Goal: Register for event/course

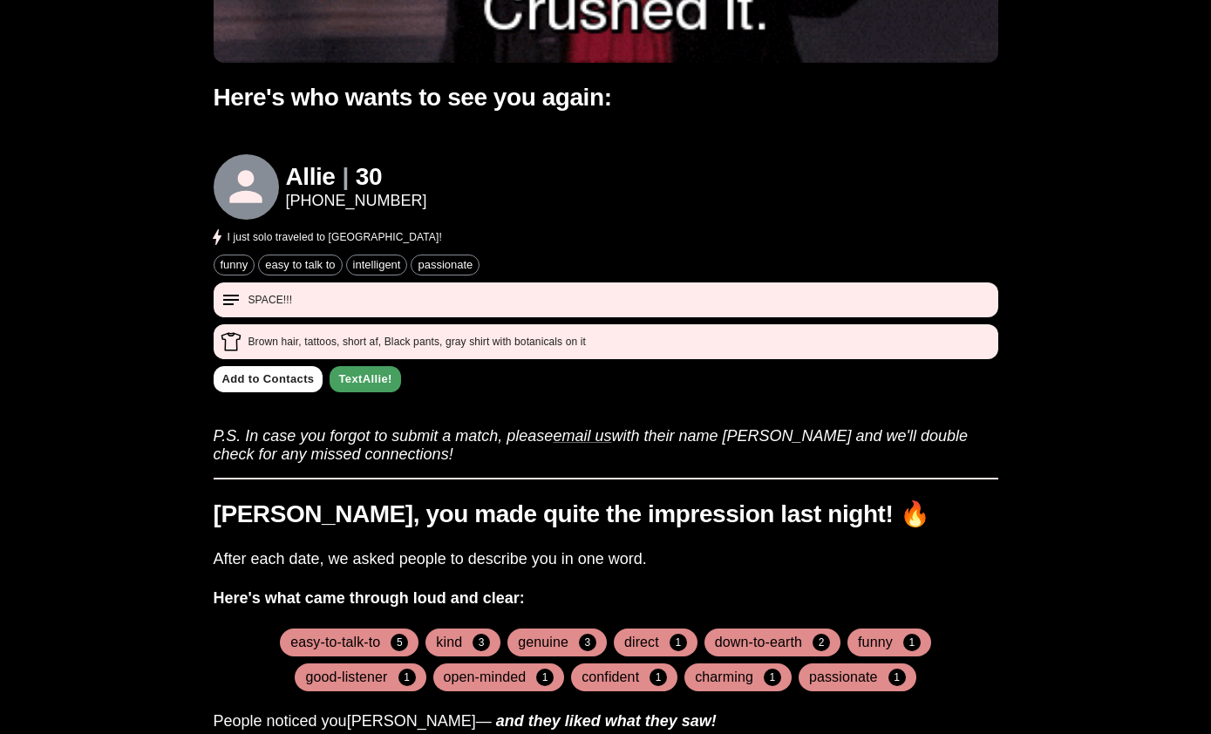
scroll to position [513, 0]
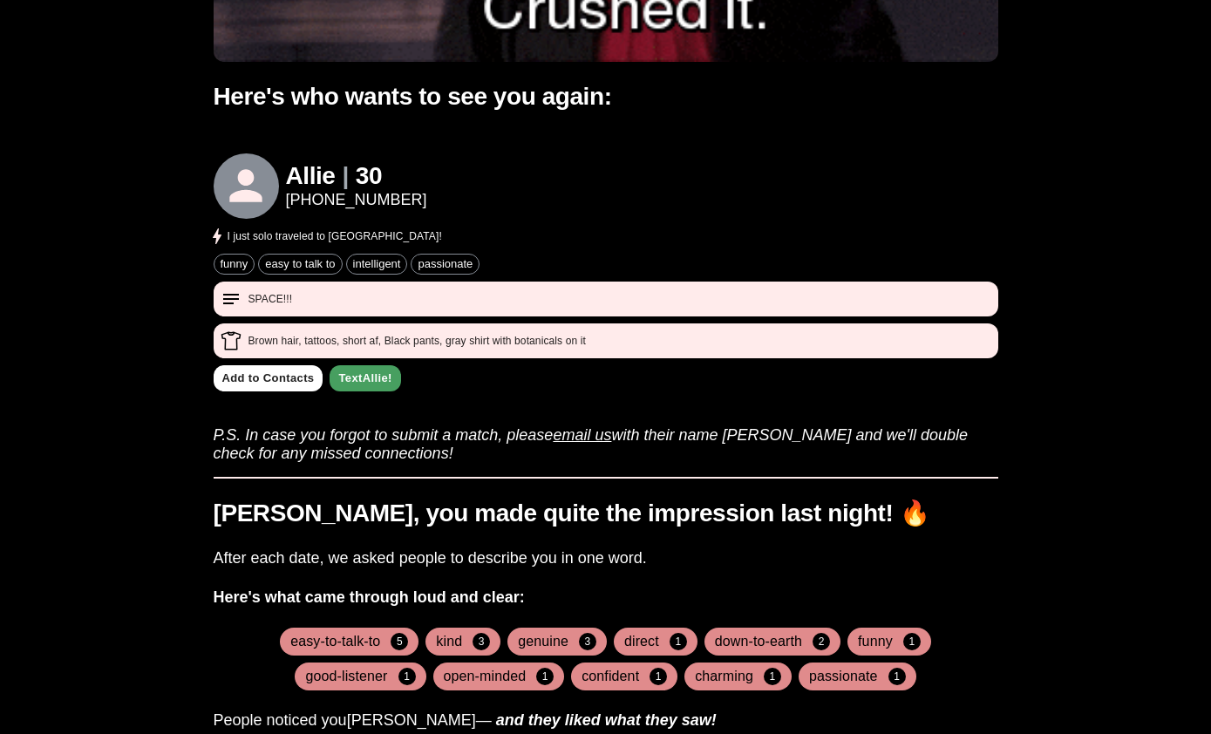
click at [597, 440] on link "email us" at bounding box center [582, 434] width 58 height 17
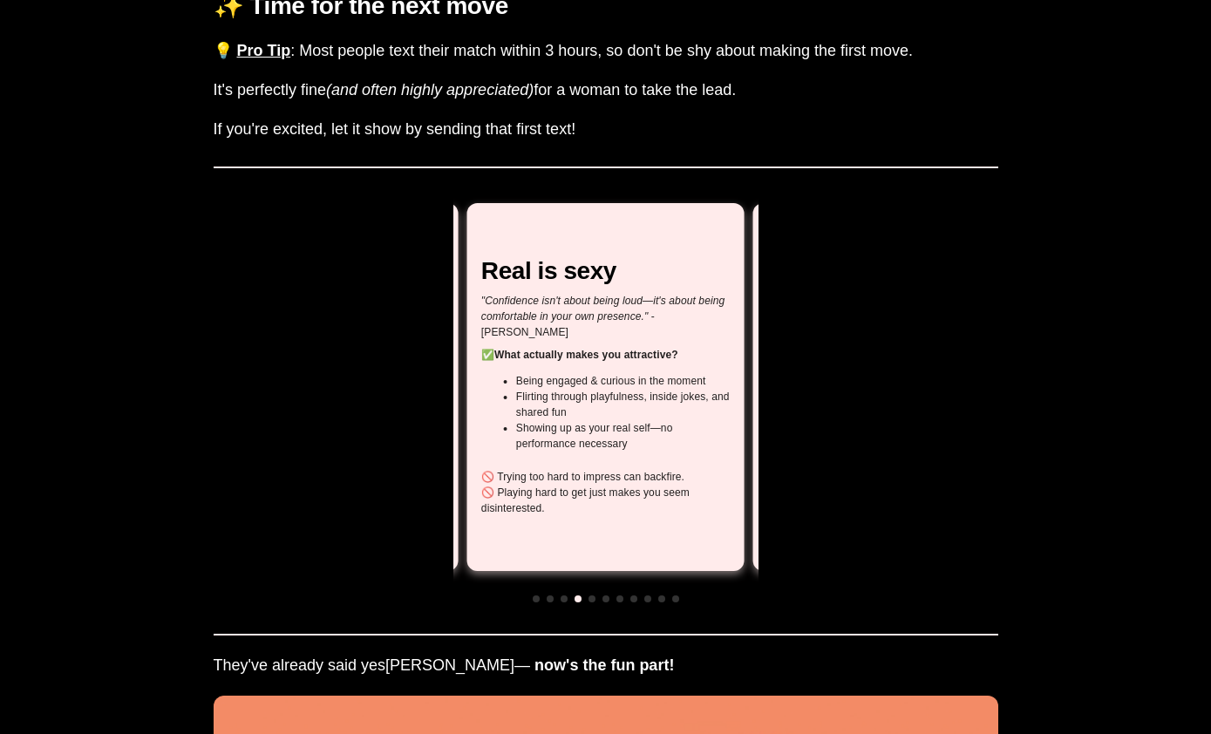
scroll to position [1718, 0]
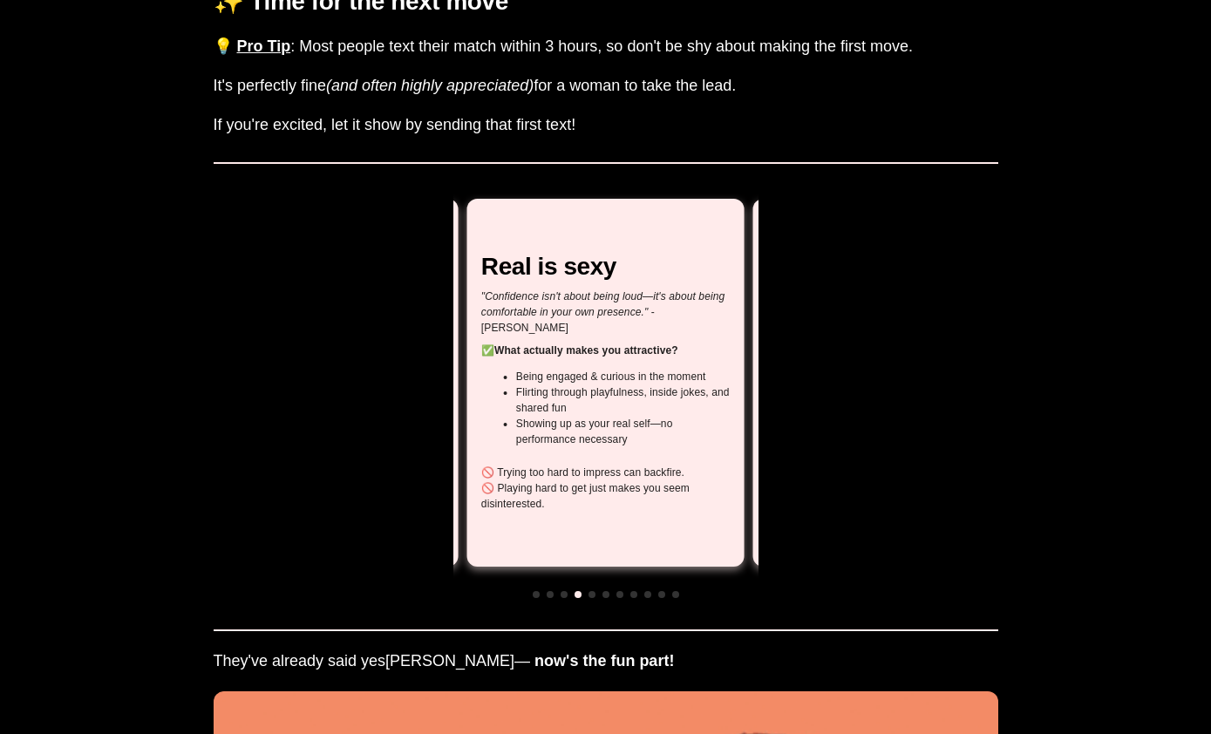
click at [704, 487] on p "🚫 Playing hard to get just makes you seem disinterested." at bounding box center [605, 495] width 248 height 31
click at [564, 487] on p "🚫 Playing hard to get just makes you seem disinterested." at bounding box center [605, 495] width 248 height 31
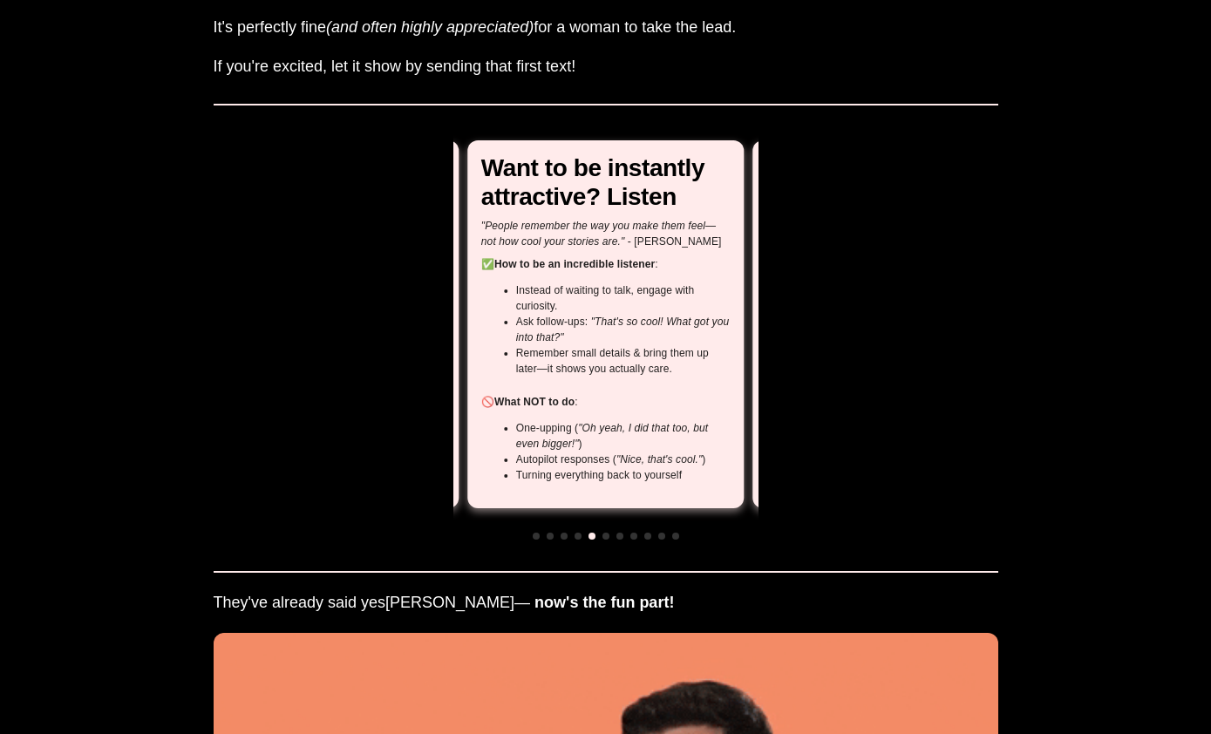
scroll to position [1796, 0]
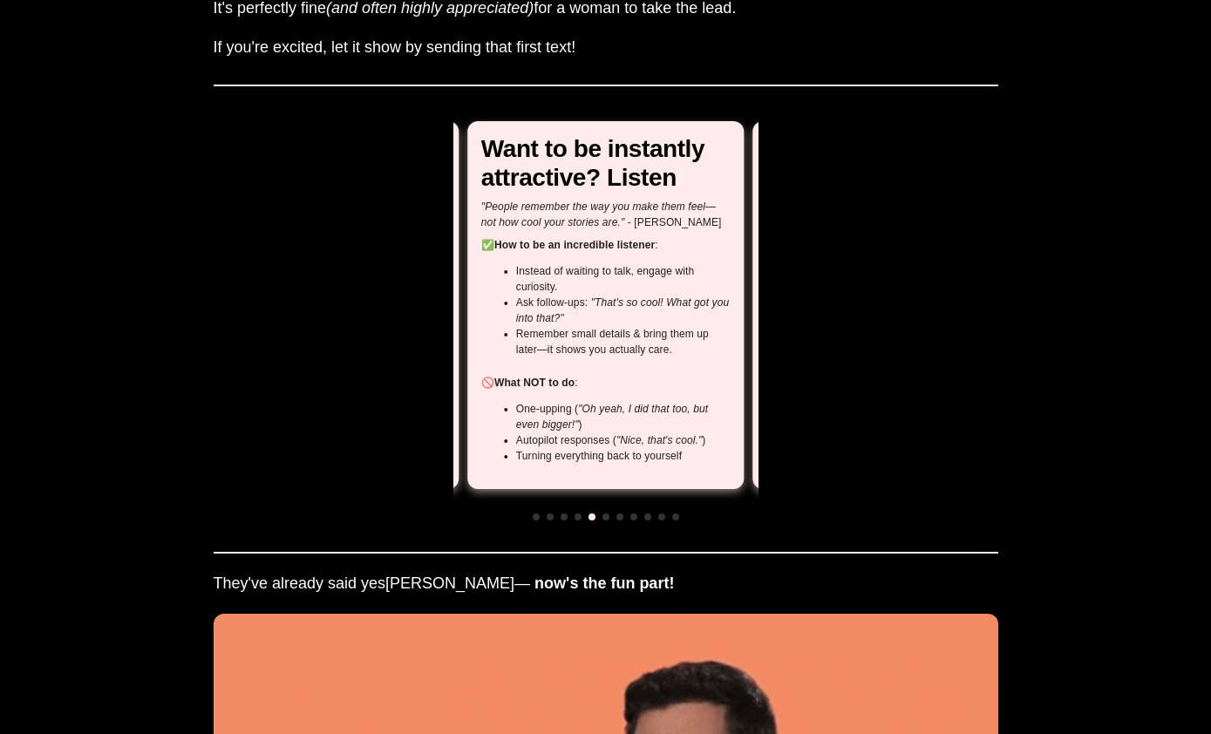
click at [581, 457] on li "Turning everything back to yourself" at bounding box center [623, 456] width 214 height 16
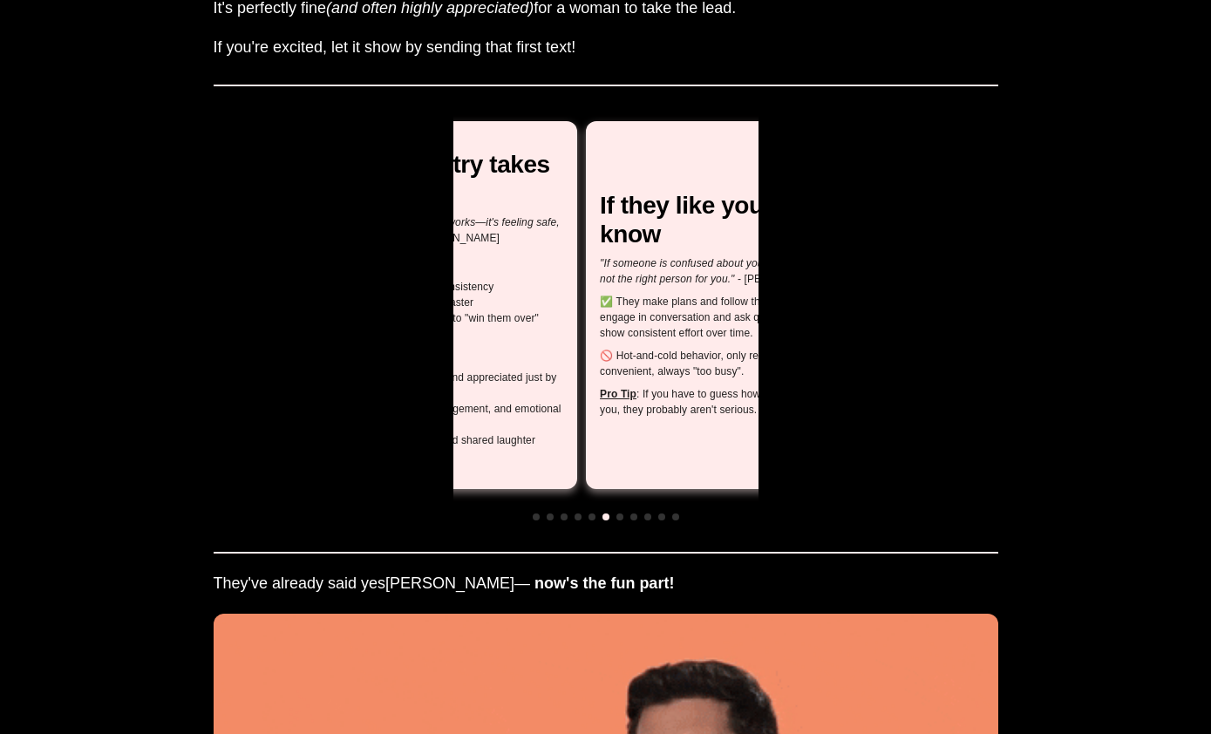
click at [468, 336] on div "Real chemistry takes time "True chemistry isn't just fireworks—it's feeling saf…" at bounding box center [439, 305] width 248 height 308
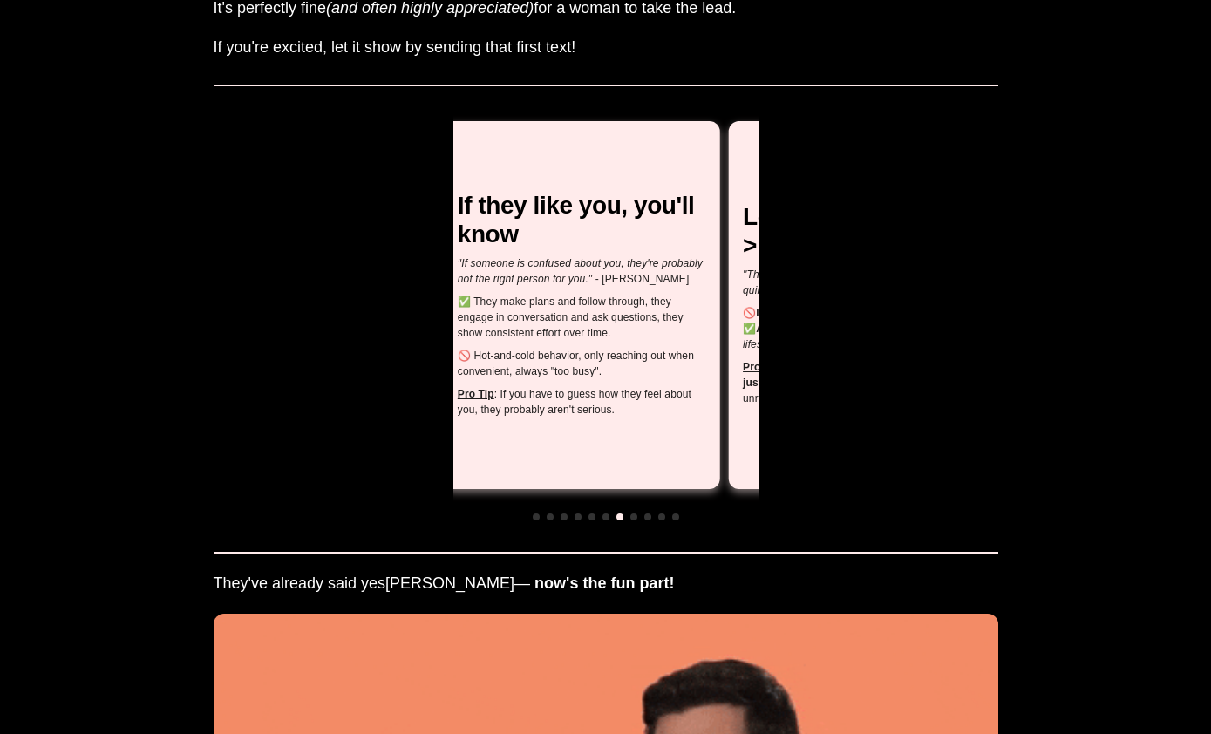
click at [523, 419] on div "If they like you, you'll know "If someone is confused about you, they're probab…" at bounding box center [582, 305] width 276 height 368
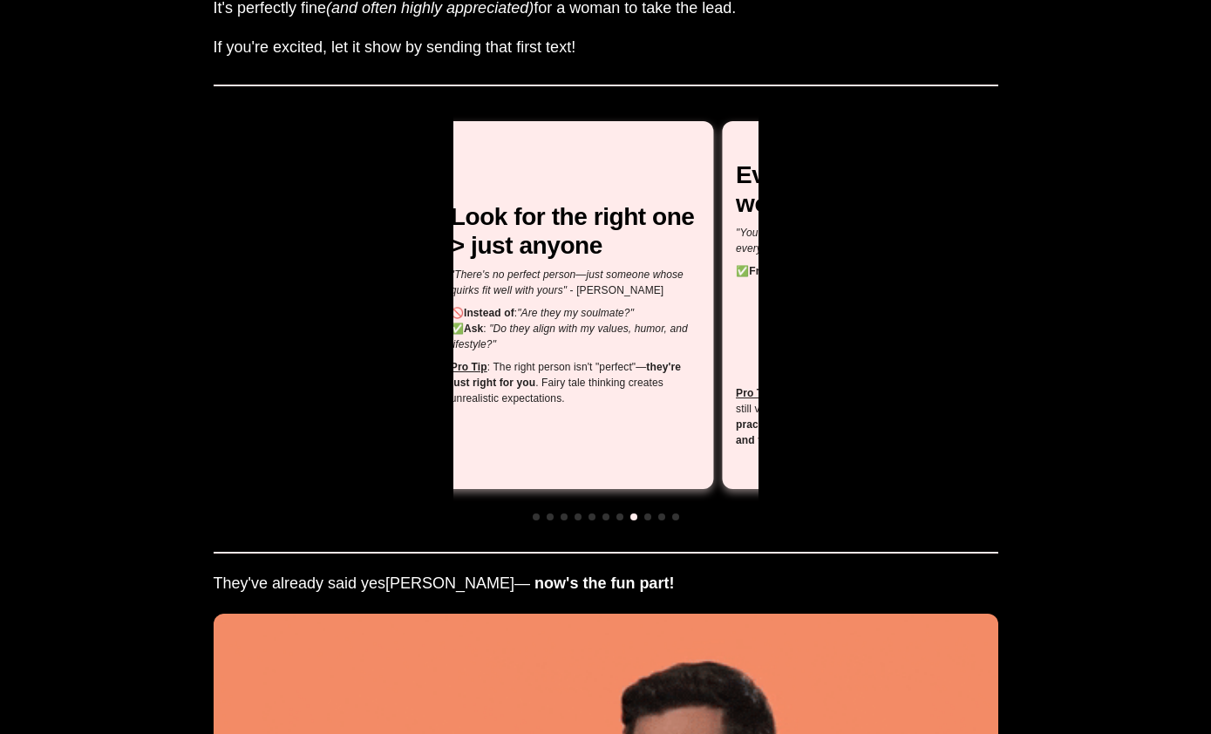
click at [261, 457] on div "✨ Time for the next move 💡 Pro Tip : Most people text their match within 3 hour…" at bounding box center [606, 552] width 785 height 1329
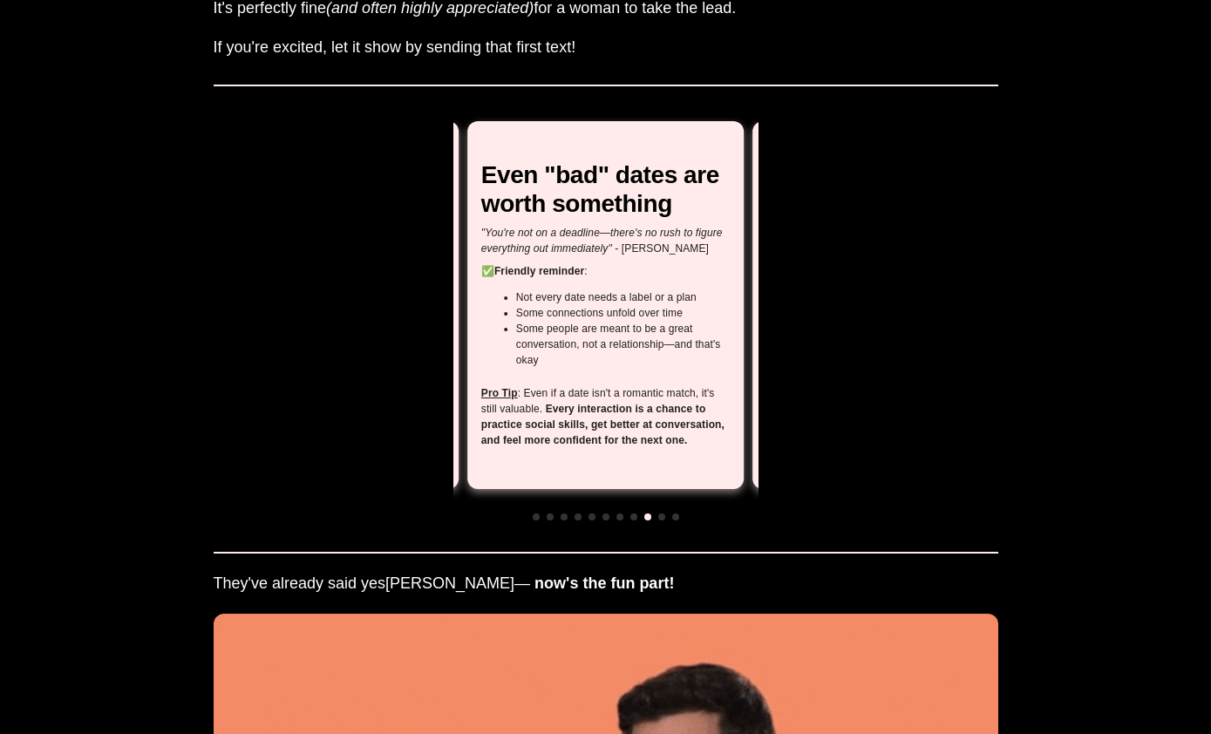
click at [467, 455] on div "Even "bad" dates are worth something "You're not on a deadline—there's no rush …" at bounding box center [605, 305] width 276 height 368
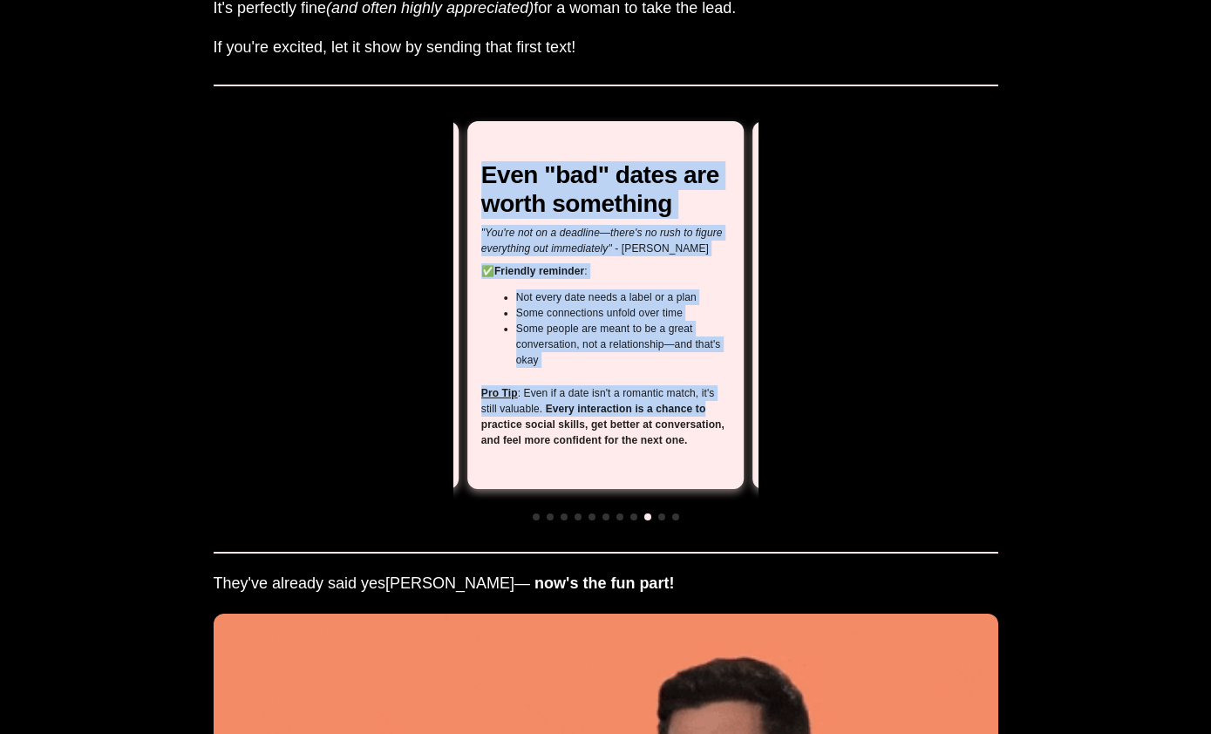
drag, startPoint x: 789, startPoint y: 398, endPoint x: 737, endPoint y: 405, distance: 51.9
click at [737, 405] on div "✨ Time for the next move 💡 Pro Tip : Most people text their match within 3 hour…" at bounding box center [606, 552] width 785 height 1329
click at [715, 474] on div "Even "bad" dates are worth something "You're not on a deadline—there's no rush …" at bounding box center [605, 305] width 276 height 368
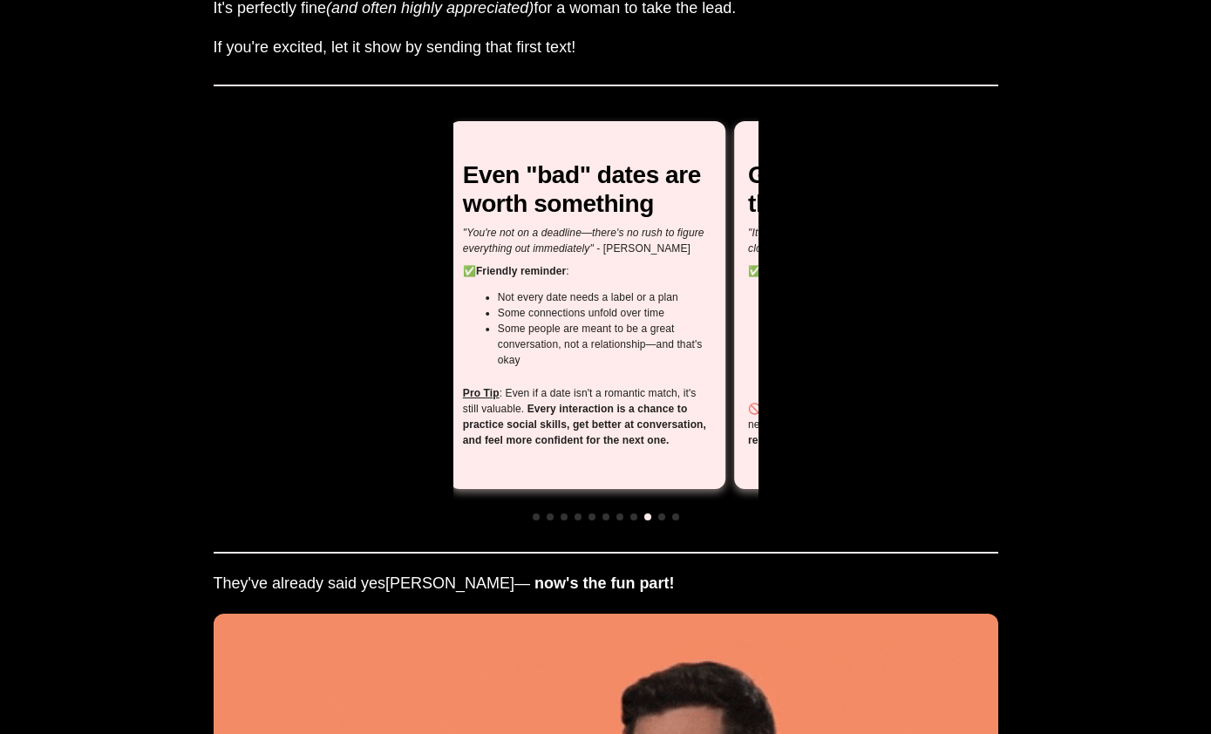
click at [540, 459] on div "Even "bad" dates are worth something "You're not on a deadline—there's no rush …" at bounding box center [587, 305] width 276 height 368
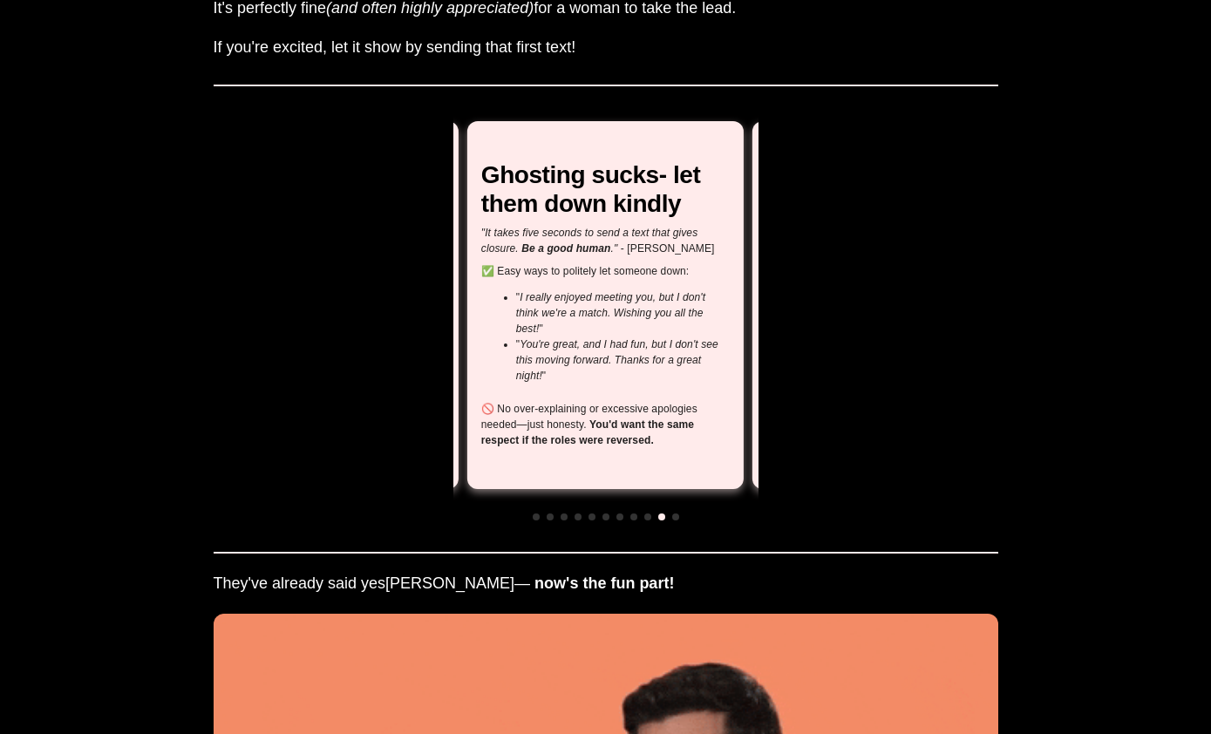
click at [492, 451] on div "Ghosting sucks- let them down kindly "It takes five seconds to send a text that…" at bounding box center [605, 305] width 276 height 368
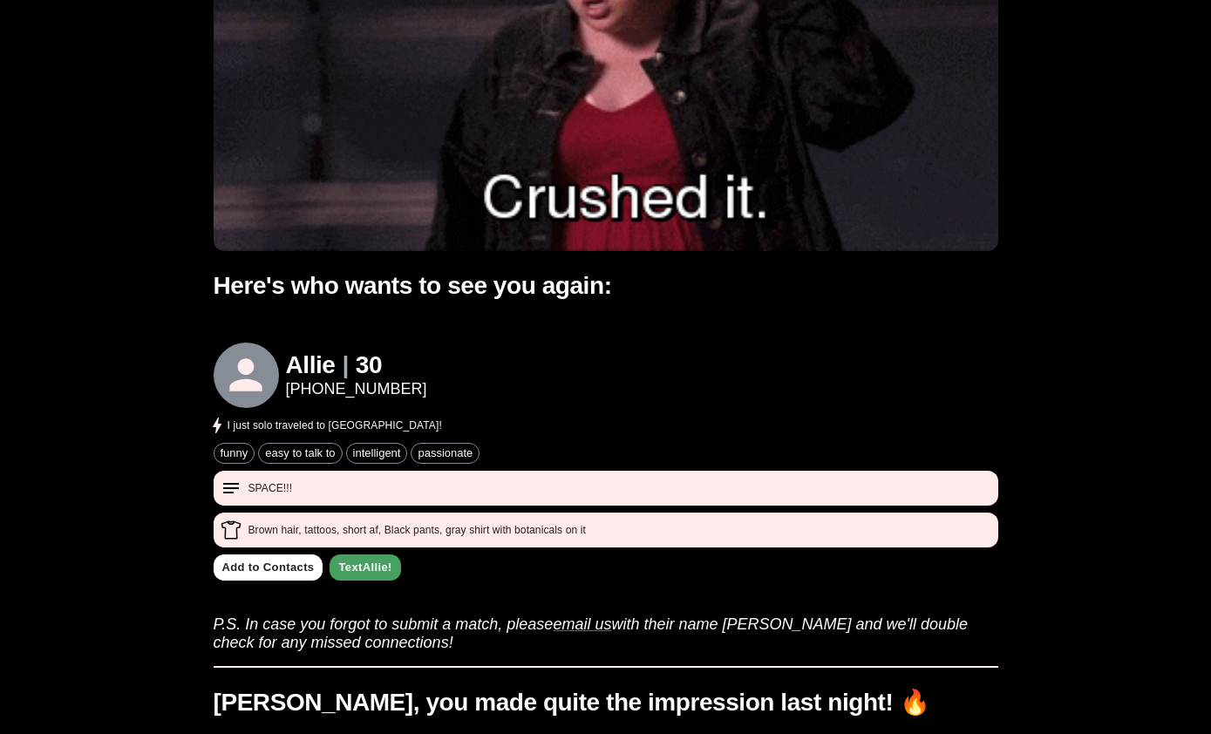
scroll to position [0, 0]
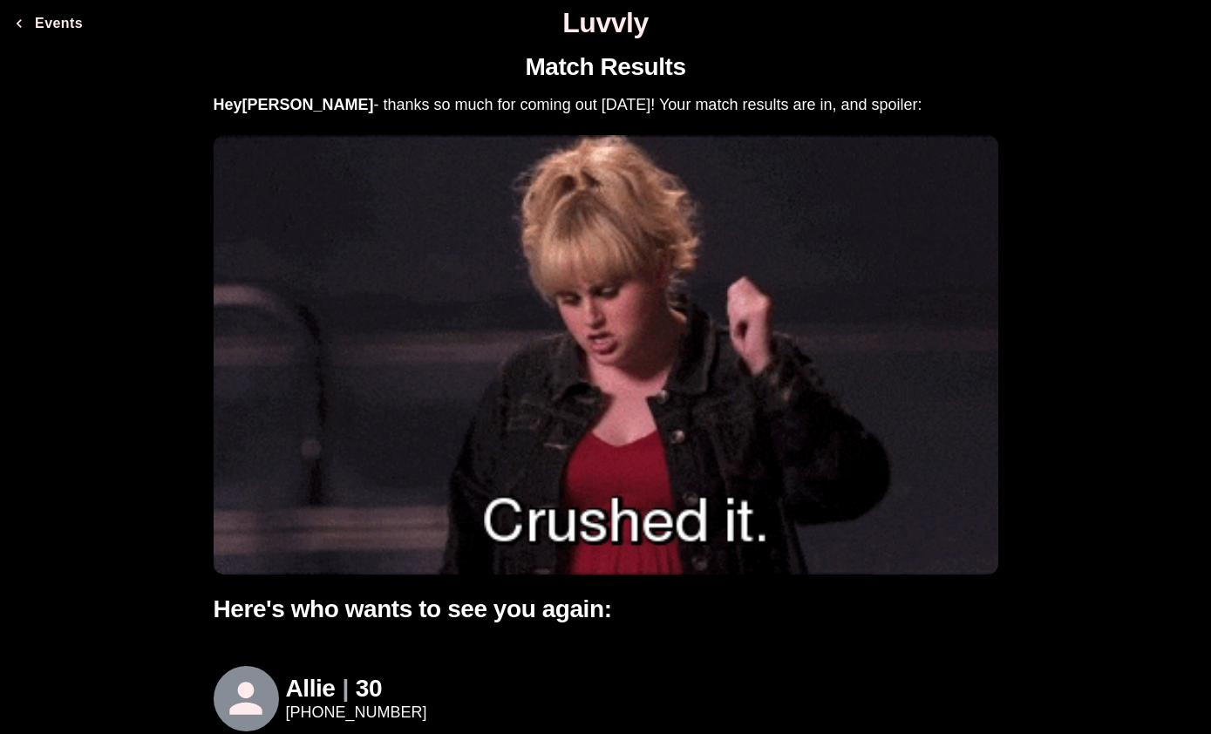
click at [21, 26] on icon "button" at bounding box center [19, 23] width 5 height 9
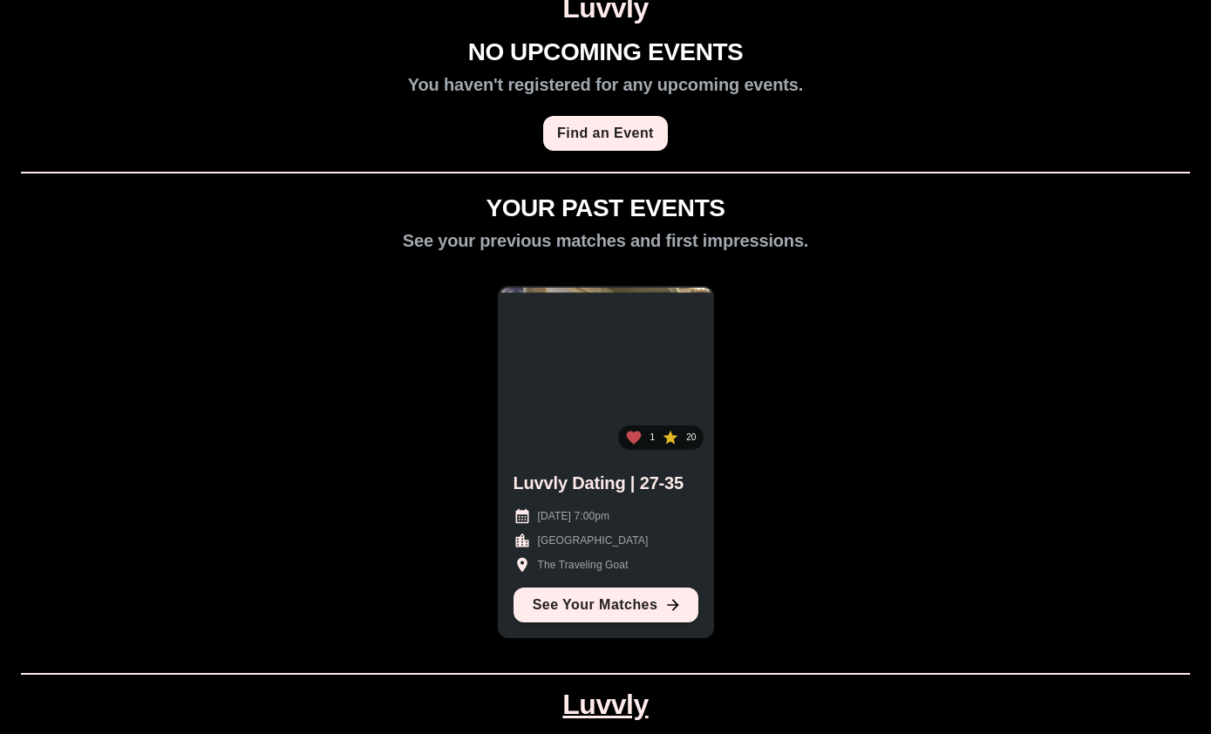
scroll to position [14, 0]
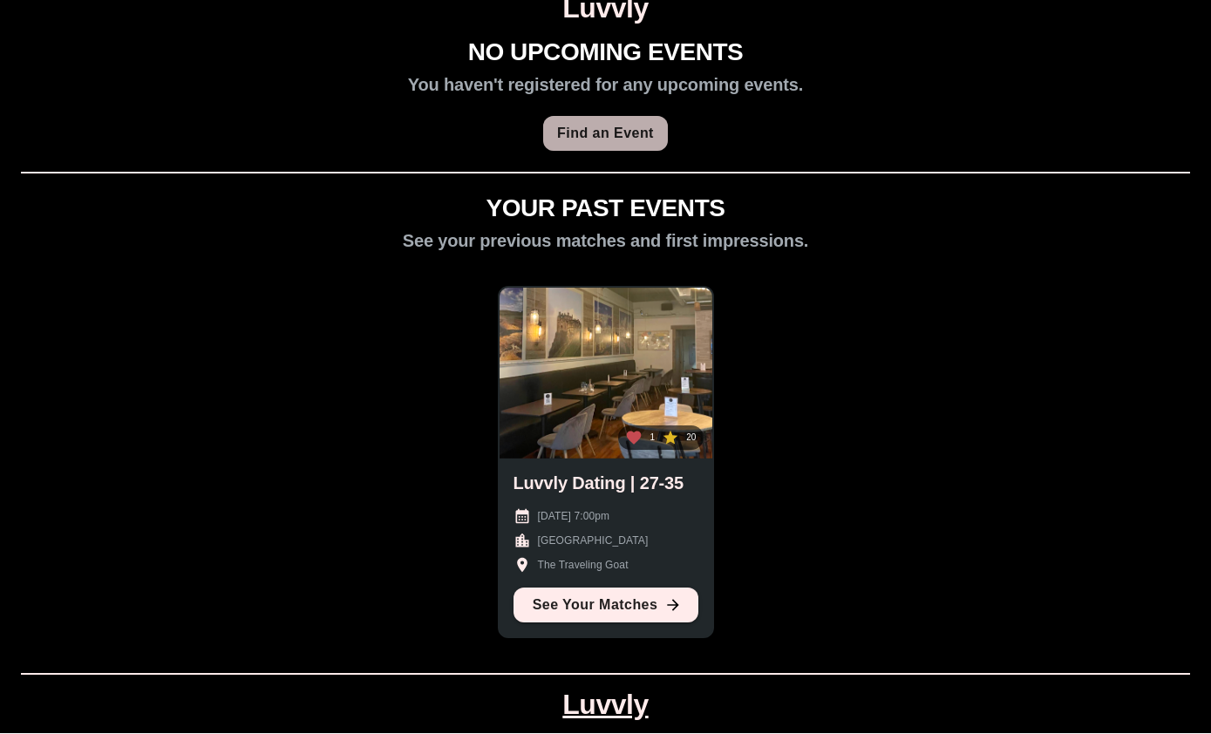
click at [622, 132] on link "Find an Event" at bounding box center [605, 134] width 125 height 35
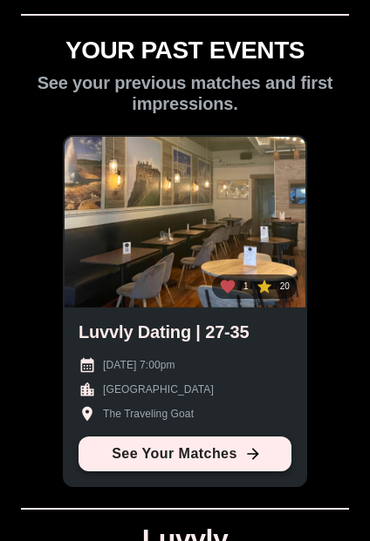
scroll to position [192, 0]
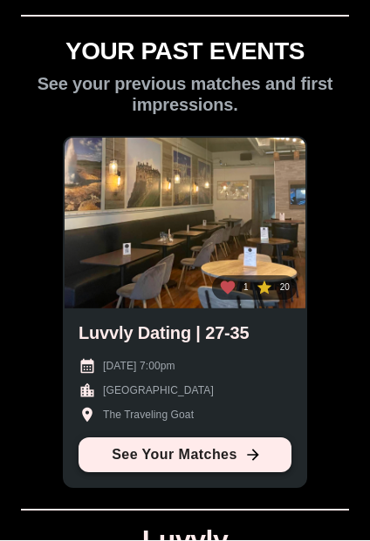
click at [187, 448] on link "See Your Matches" at bounding box center [184, 455] width 213 height 35
